Goal: Transaction & Acquisition: Purchase product/service

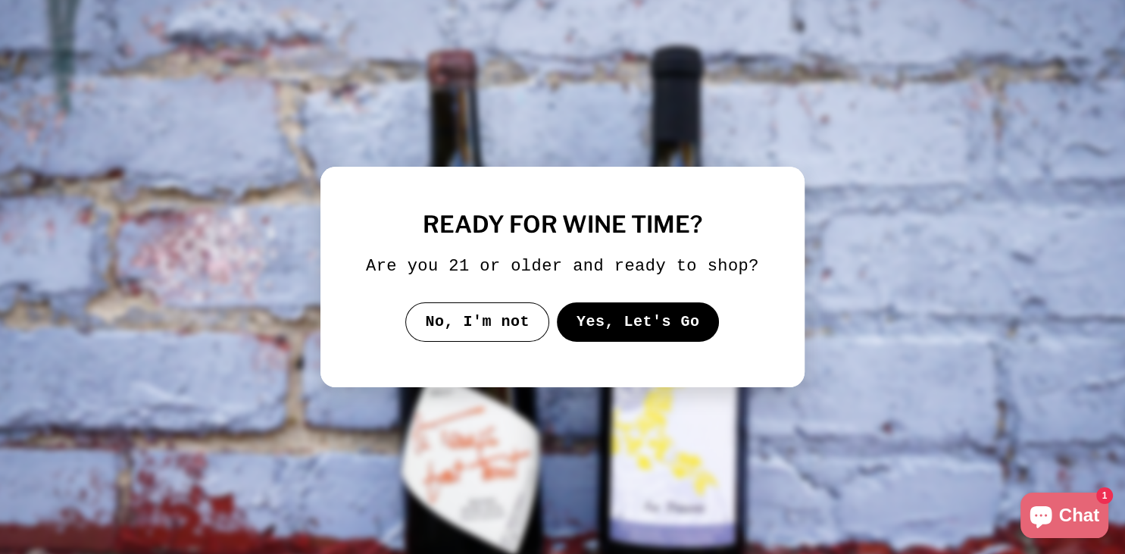
click at [686, 318] on button "Yes, Let's Go" at bounding box center [638, 321] width 163 height 39
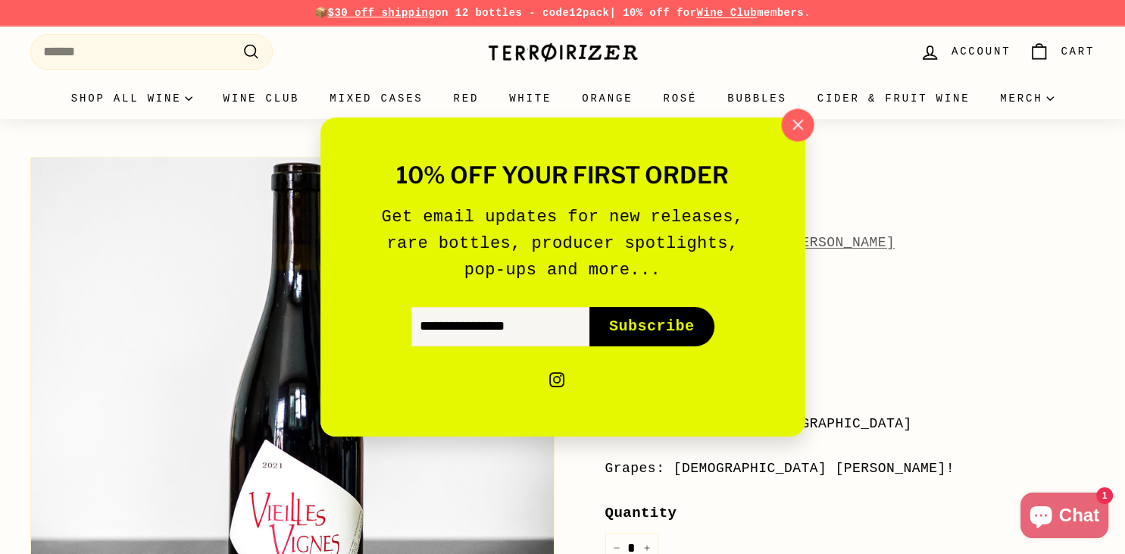
click at [798, 123] on icon "button" at bounding box center [796, 125] width 23 height 23
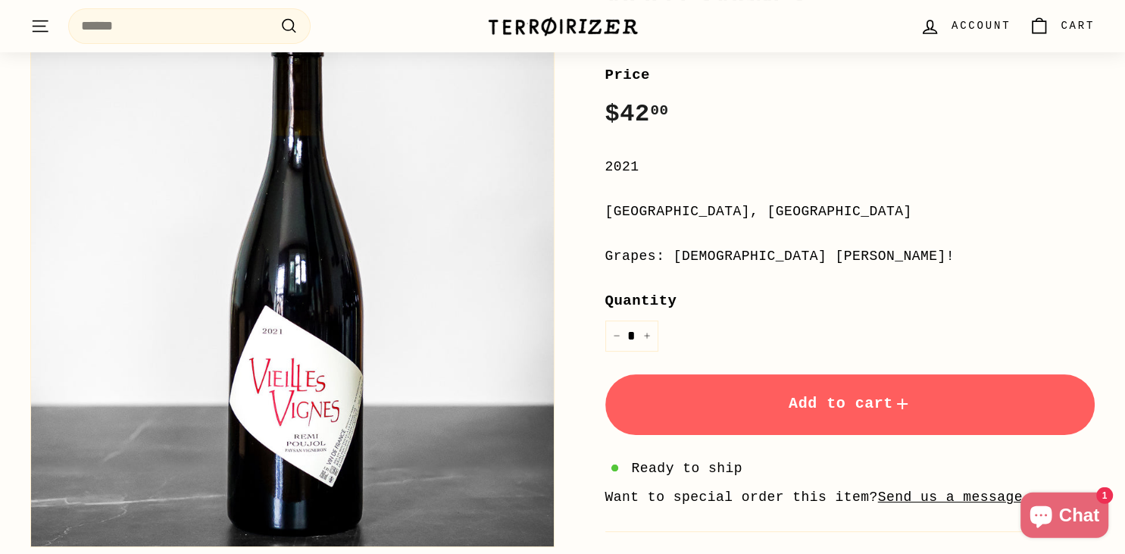
scroll to position [157, 0]
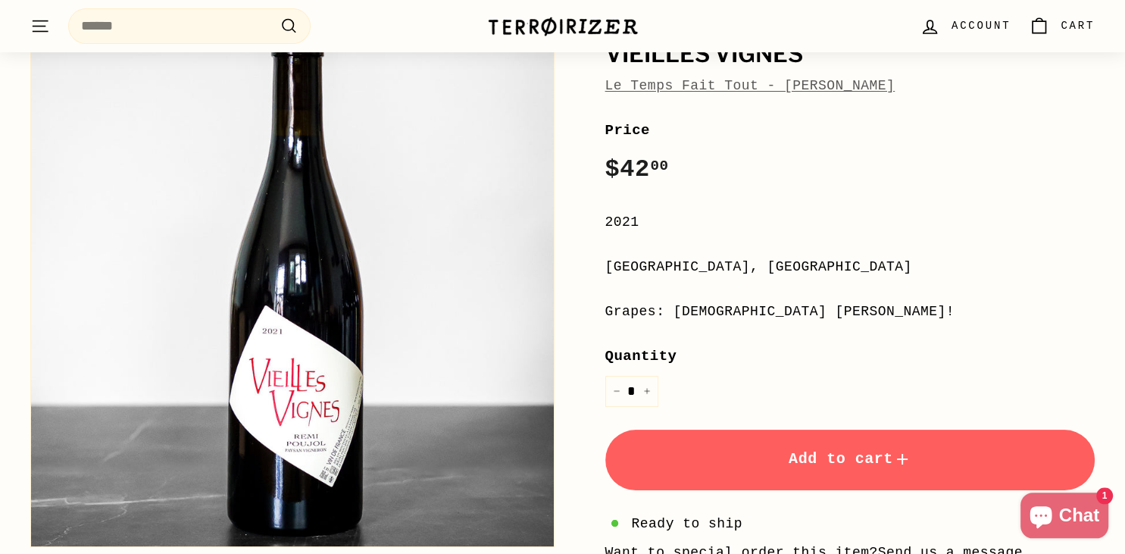
click at [806, 275] on div "[GEOGRAPHIC_DATA], [GEOGRAPHIC_DATA]" at bounding box center [850, 267] width 490 height 22
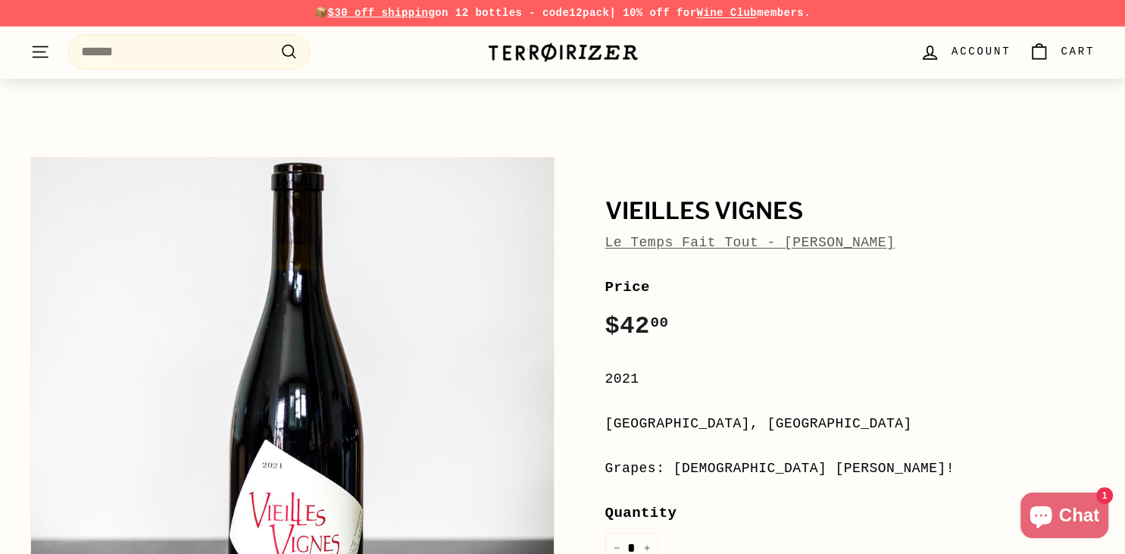
scroll to position [135, 0]
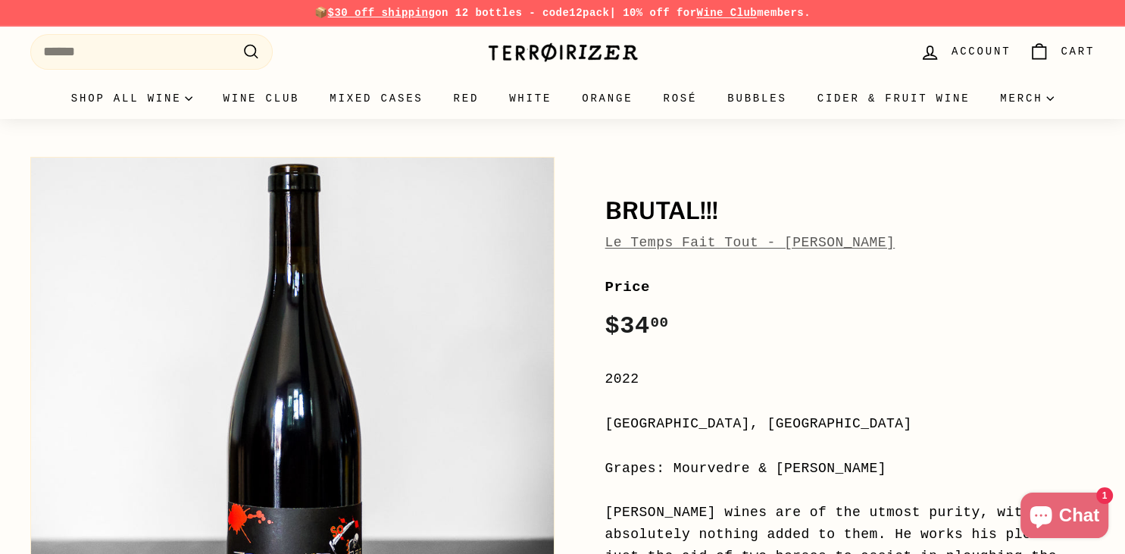
click at [697, 241] on link "Le Temps Fait Tout - [PERSON_NAME]" at bounding box center [750, 242] width 290 height 15
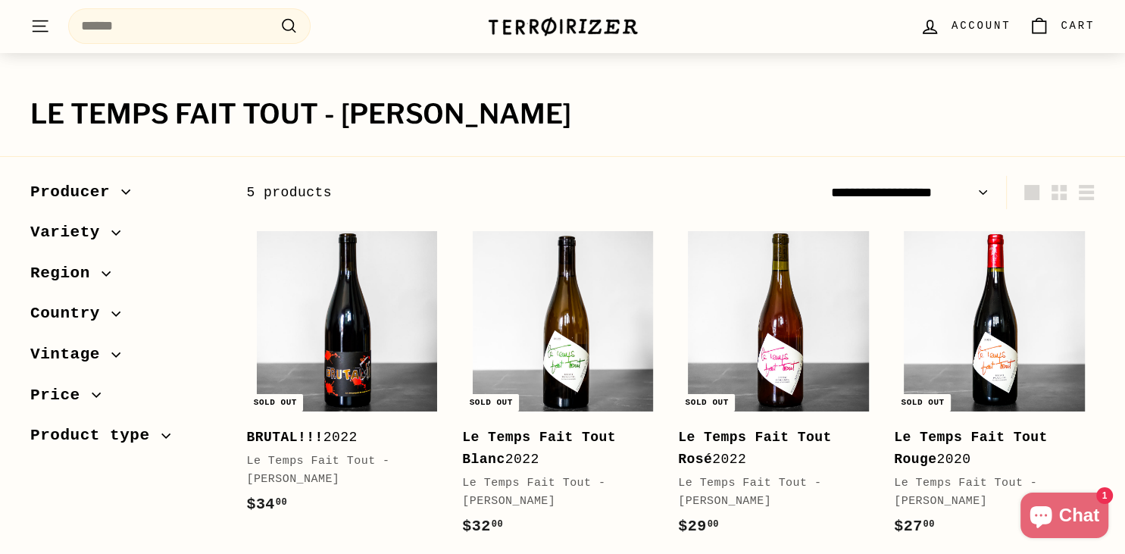
scroll to position [61, 0]
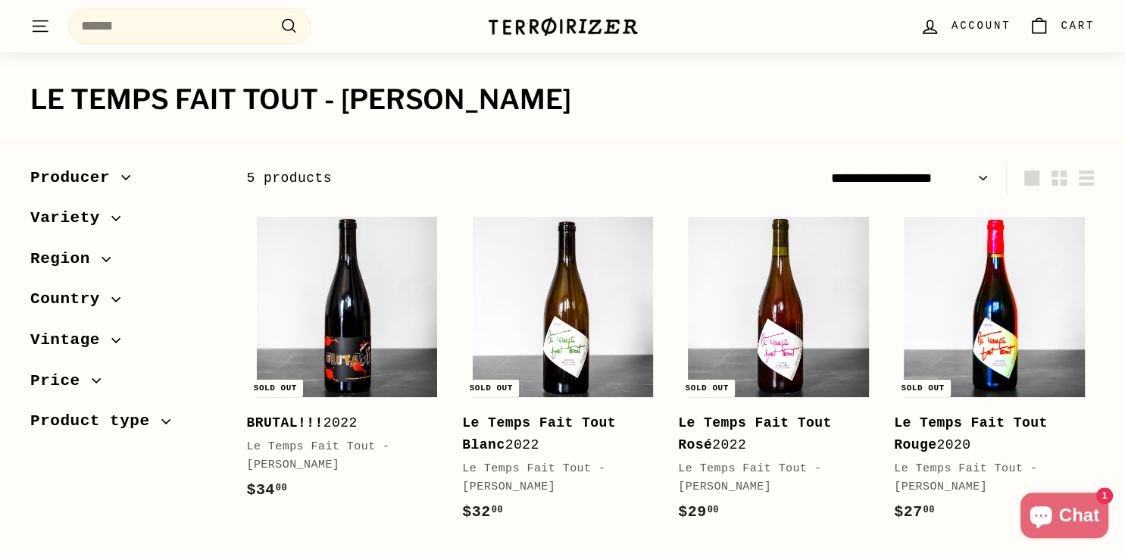
click at [1022, 319] on img at bounding box center [993, 307] width 180 height 180
